Goal: Transaction & Acquisition: Obtain resource

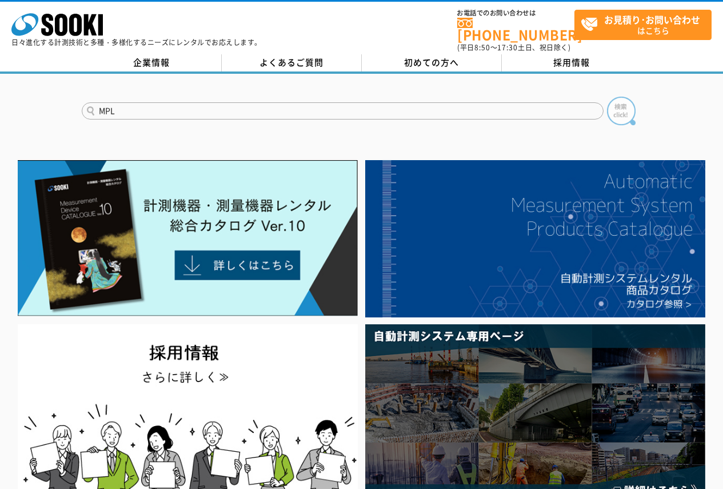
type input "MPL"
click at [621, 107] on img at bounding box center [621, 111] width 29 height 29
click at [206, 105] on input "MPL" at bounding box center [343, 110] width 522 height 17
drag, startPoint x: 346, startPoint y: 105, endPoint x: 223, endPoint y: 106, distance: 122.9
click at [63, 106] on div "MPL" at bounding box center [361, 101] width 723 height 55
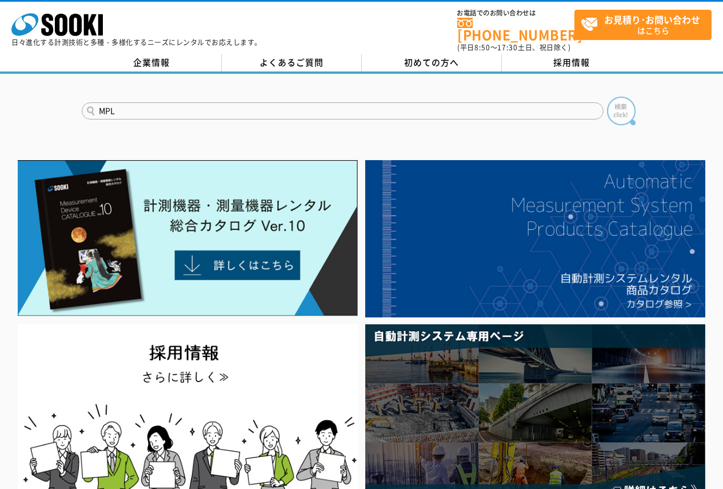
click at [614, 106] on img at bounding box center [621, 111] width 29 height 29
click at [623, 104] on img at bounding box center [621, 111] width 29 height 29
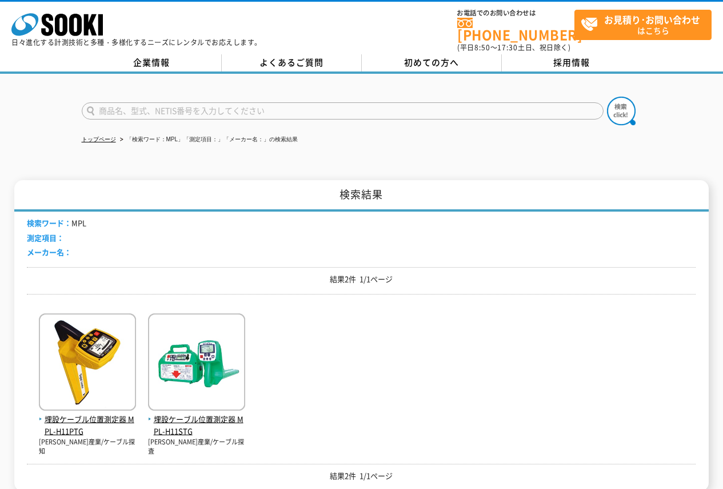
scroll to position [114, 0]
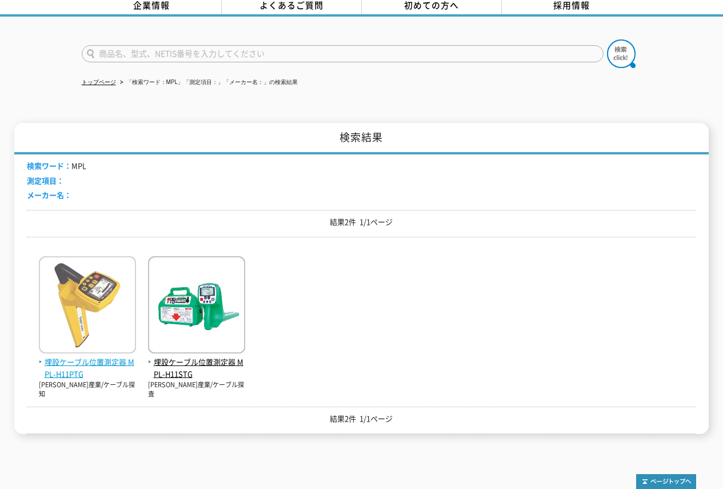
click at [98, 339] on img at bounding box center [87, 306] width 97 height 100
click at [81, 357] on span "埋設ケーブル位置測定器 MPL-H11PTG" at bounding box center [87, 368] width 97 height 24
click at [61, 362] on span "埋設ケーブル位置測定器 MPL-H11PTG" at bounding box center [87, 368] width 97 height 24
